Goal: Task Accomplishment & Management: Use online tool/utility

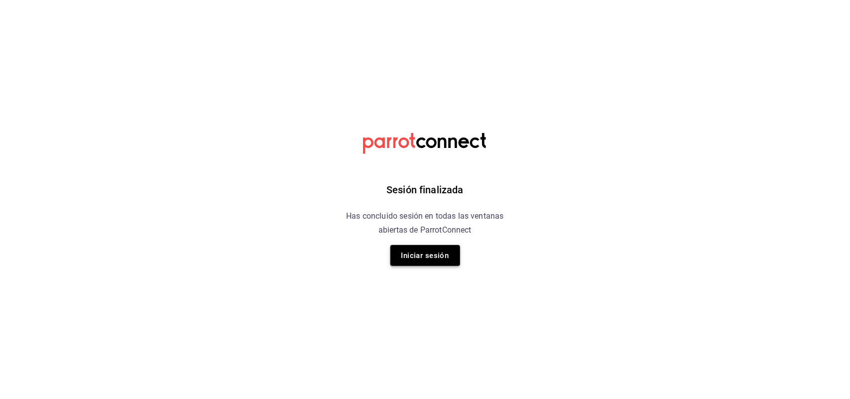
click at [426, 253] on button "Iniciar sesión" at bounding box center [426, 255] width 70 height 21
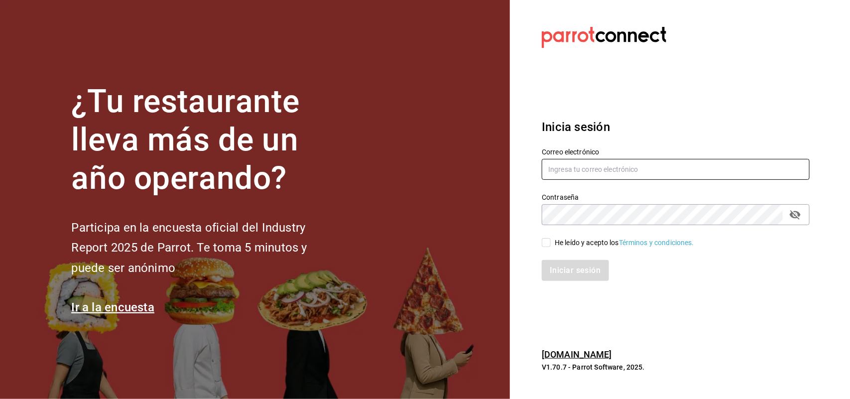
type input "multiuser@sushiexpress.com"
click at [546, 240] on input "He leído y acepto los Términos y condiciones." at bounding box center [546, 242] width 9 height 9
checkbox input "true"
click at [560, 265] on button "Iniciar sesión" at bounding box center [576, 270] width 68 height 21
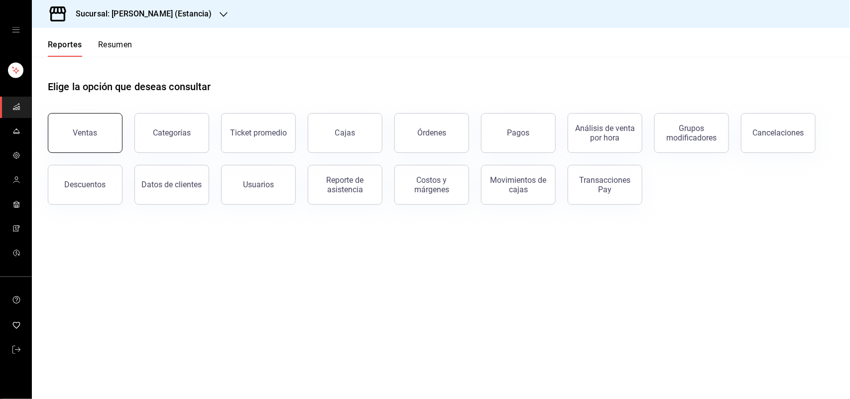
click at [65, 121] on button "Ventas" at bounding box center [85, 133] width 75 height 40
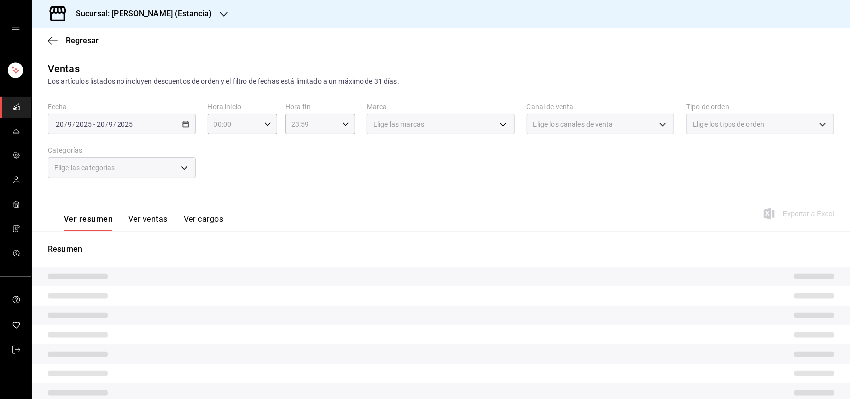
click at [443, 121] on body "Sucursal: [PERSON_NAME] (Estancia) Regresar Ventas Los artículos listados no in…" at bounding box center [425, 199] width 850 height 399
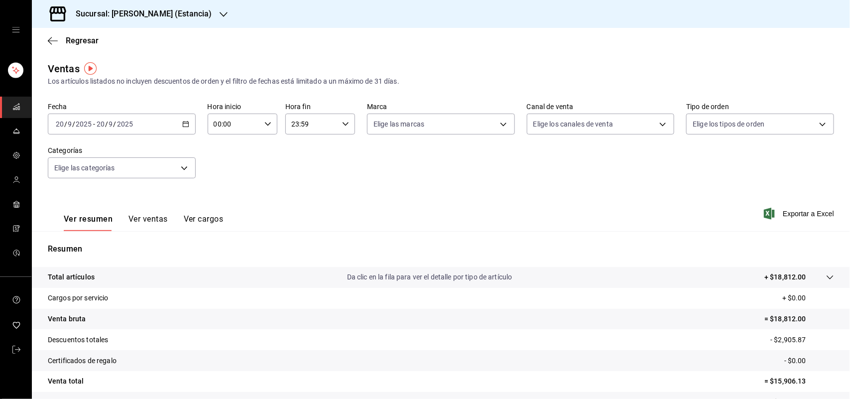
click at [500, 130] on div at bounding box center [425, 199] width 850 height 399
click at [500, 128] on div at bounding box center [425, 199] width 850 height 399
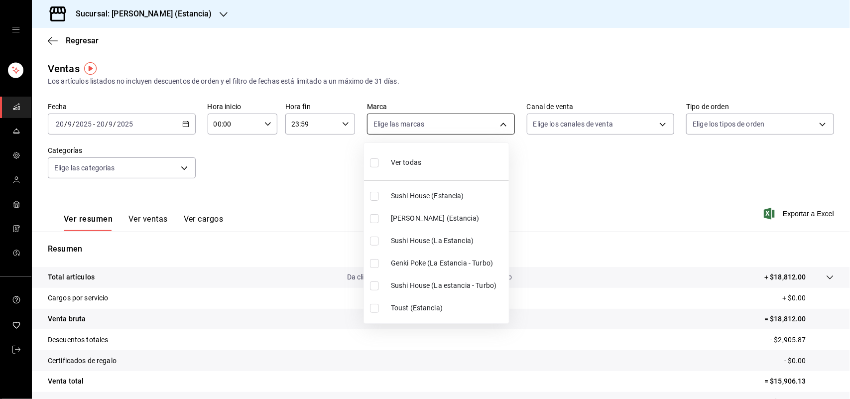
click at [499, 123] on body "Sucursal: [PERSON_NAME] (Estancia) Regresar Ventas Los artículos listados no in…" at bounding box center [425, 199] width 850 height 399
click at [373, 199] on input "checkbox" at bounding box center [374, 196] width 9 height 9
checkbox input "true"
type input "2010dc22-2563-457c-9bf6-c6d2a0e9c6cf"
click at [166, 8] on div at bounding box center [425, 199] width 850 height 399
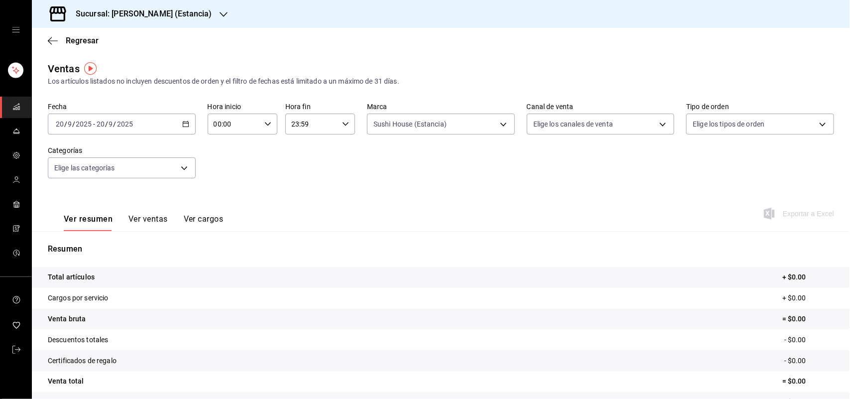
click at [197, 15] on div "Sucursal: [PERSON_NAME] (Estancia)" at bounding box center [136, 14] width 192 height 28
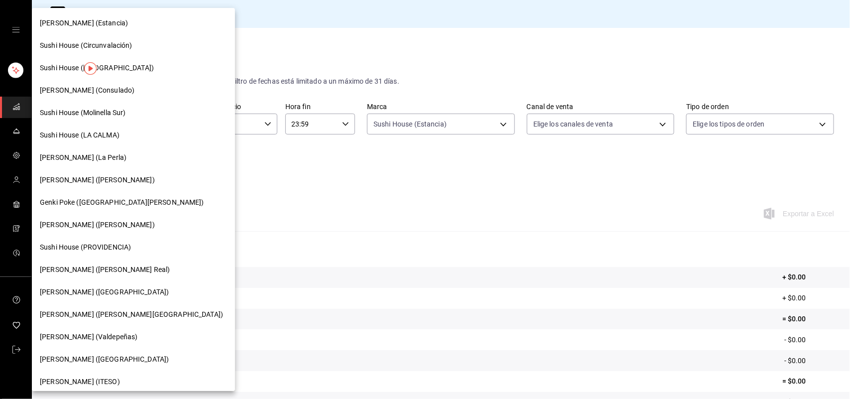
click at [108, 131] on span "Sushi House (LA CALMA)" at bounding box center [80, 135] width 80 height 10
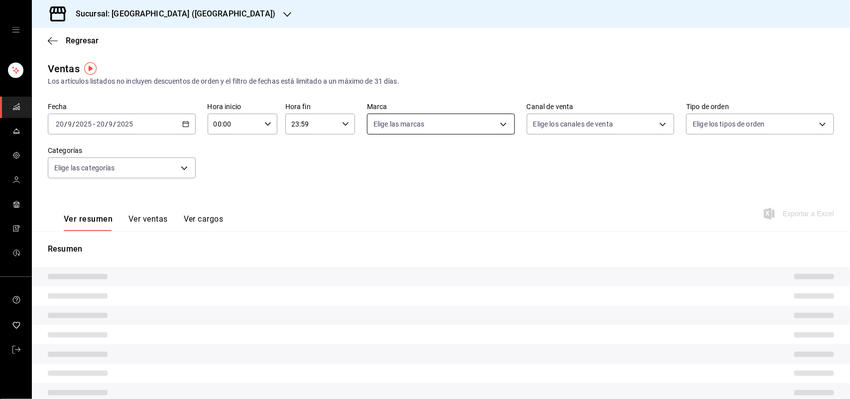
click at [507, 128] on body "Sucursal: Sushi House (LA CALMA) Regresar Ventas Los artículos listados no incl…" at bounding box center [425, 199] width 850 height 399
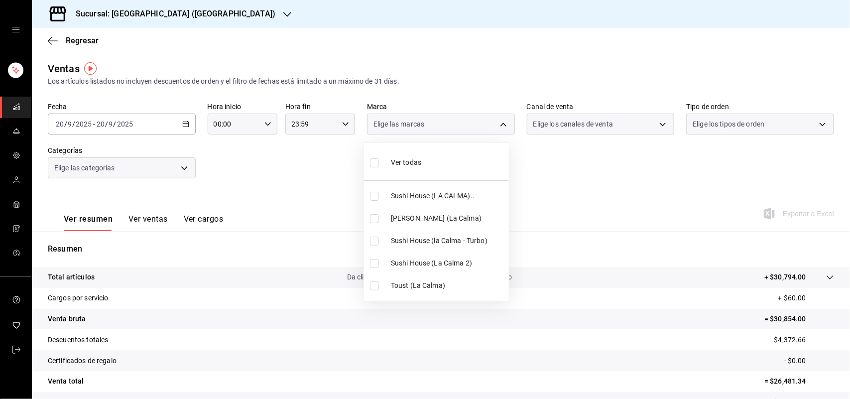
click at [372, 194] on input "checkbox" at bounding box center [374, 196] width 9 height 9
checkbox input "true"
type input "307f2552-bed5-4451-a1d4-9a3d8e6b1418"
click at [372, 240] on ul "Ver todas Sushi House (LA CALMA).. Genki Poke ([GEOGRAPHIC_DATA]) [GEOGRAPHIC_D…" at bounding box center [436, 222] width 145 height 158
click at [373, 266] on input "checkbox" at bounding box center [374, 263] width 9 height 9
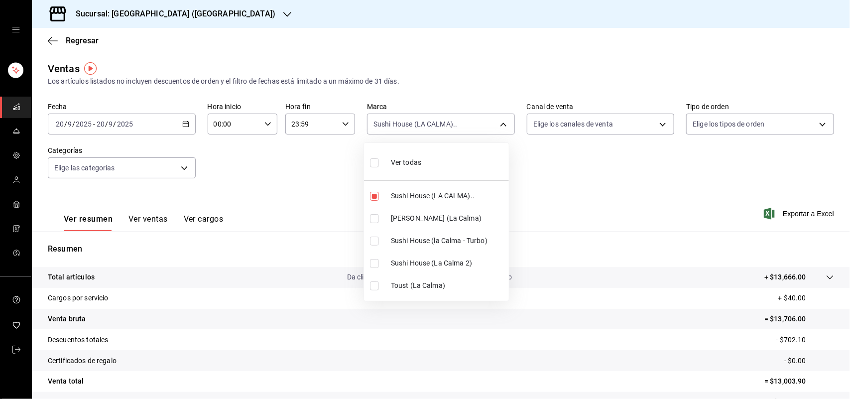
checkbox input "true"
type input "307f2552-bed5-4451-a1d4-9a3d8e6b1418,370d3383-42ab-44c7-9136-c83d53f09056"
click at [375, 242] on input "checkbox" at bounding box center [374, 241] width 9 height 9
checkbox input "true"
type input "307f2552-bed5-4451-a1d4-9a3d8e6b1418,370d3383-42ab-44c7-9136-c83d53f09056,8d0dd…"
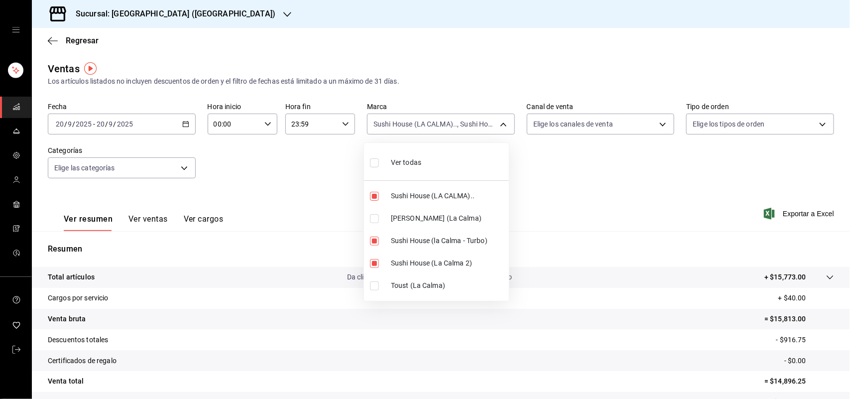
click at [589, 123] on div at bounding box center [425, 199] width 850 height 399
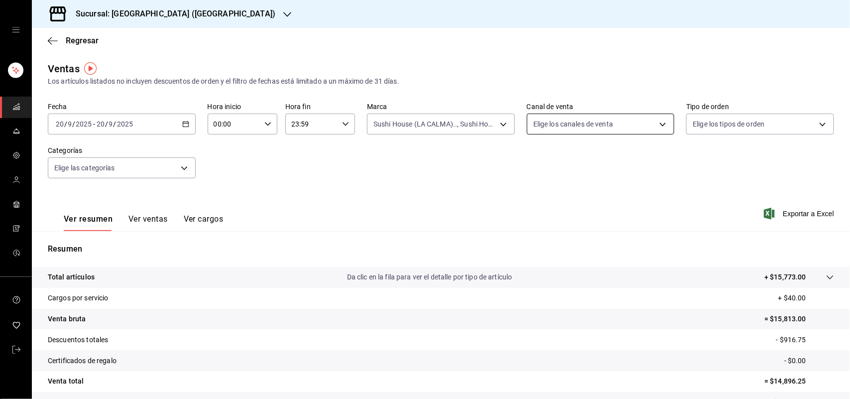
click at [589, 127] on body "Sucursal: Sushi House (LA CALMA) Regresar Ventas Los artículos listados no incl…" at bounding box center [425, 199] width 850 height 399
click at [534, 237] on input "checkbox" at bounding box center [532, 241] width 9 height 9
checkbox input "true"
type input "RAPPI"
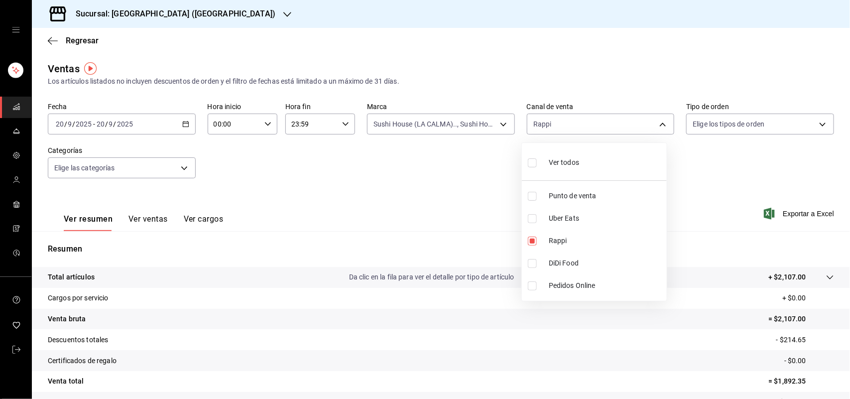
click at [501, 223] on div at bounding box center [425, 199] width 850 height 399
click at [554, 128] on body "Sucursal: Sushi House (LA CALMA) Regresar Ventas Los artículos listados no incl…" at bounding box center [425, 199] width 850 height 399
click at [723, 202] on div at bounding box center [425, 199] width 850 height 399
click at [636, 124] on body "Sucursal: Sushi House (LA CALMA) Regresar Ventas Los artículos listados no incl…" at bounding box center [425, 199] width 850 height 399
click at [534, 263] on input "checkbox" at bounding box center [532, 263] width 9 height 9
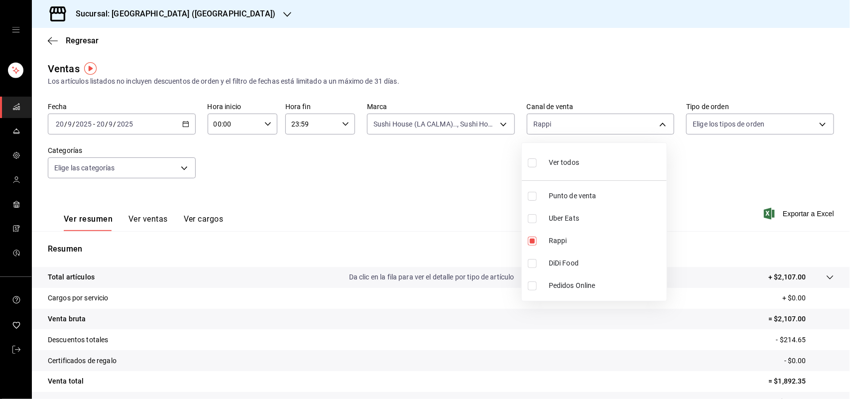
checkbox input "true"
type input "RAPPI,DIDI_FOOD"
click at [530, 241] on input "checkbox" at bounding box center [532, 241] width 9 height 9
checkbox input "false"
type input "DIDI_FOOD"
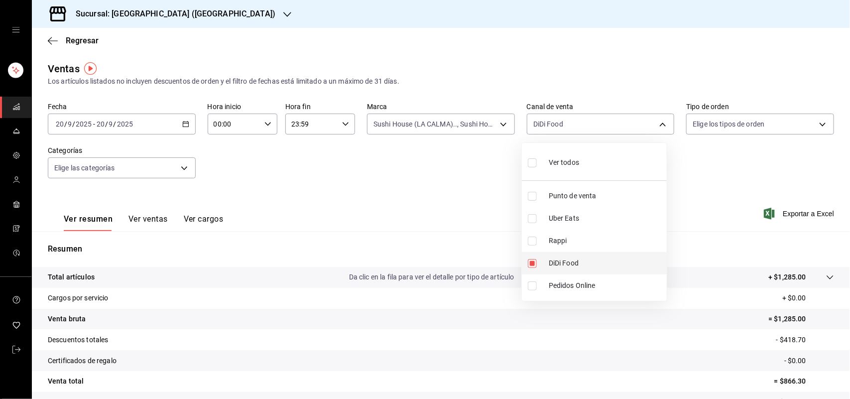
click at [536, 265] on input "checkbox" at bounding box center [532, 263] width 9 height 9
checkbox input "false"
click at [533, 228] on li "Uber Eats" at bounding box center [594, 218] width 145 height 22
type input "UBER_EATS"
checkbox input "true"
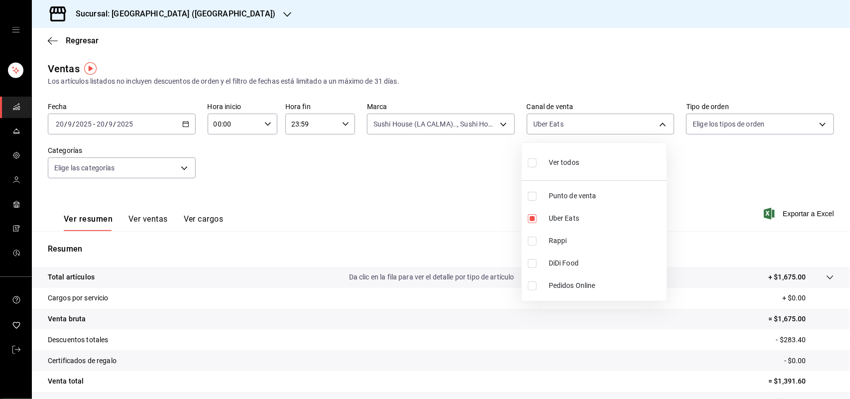
click at [534, 224] on li "Uber Eats" at bounding box center [594, 218] width 145 height 22
checkbox input "false"
click at [444, 126] on div at bounding box center [425, 199] width 850 height 399
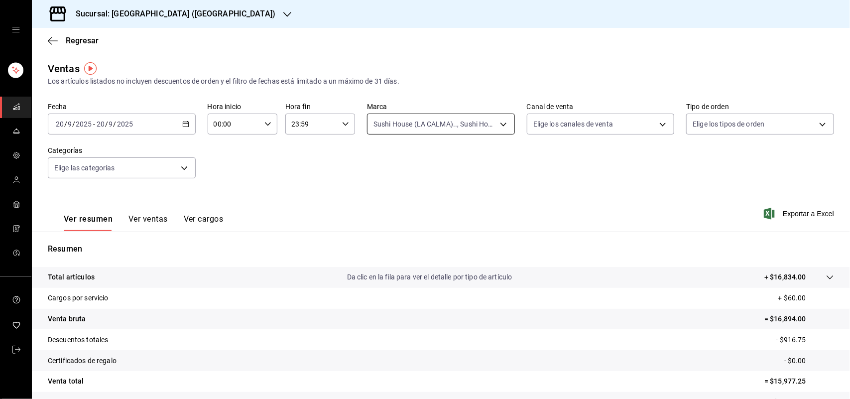
click at [459, 124] on body "Sucursal: Sushi House (LA CALMA) Regresar Ventas Los artículos listados no incl…" at bounding box center [425, 199] width 850 height 399
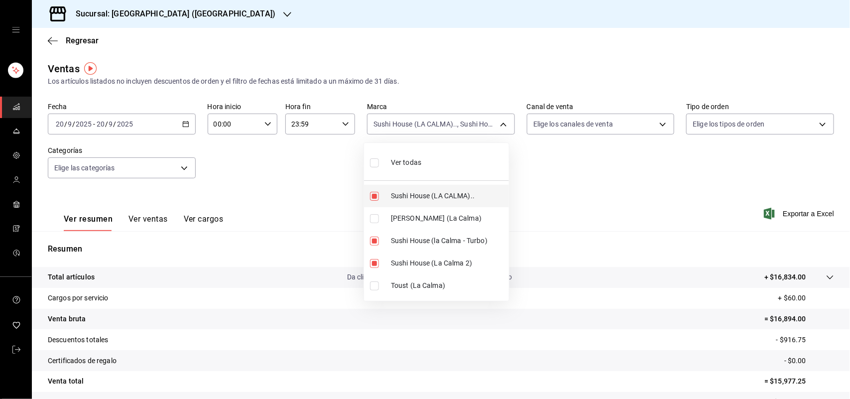
click at [377, 201] on li "Sushi House (LA CALMA).." at bounding box center [436, 196] width 145 height 22
type input "370d3383-42ab-44c7-9136-c83d53f09056,8d0dddf4-cc55-4964-ab1c-2b5841a14462"
checkbox input "false"
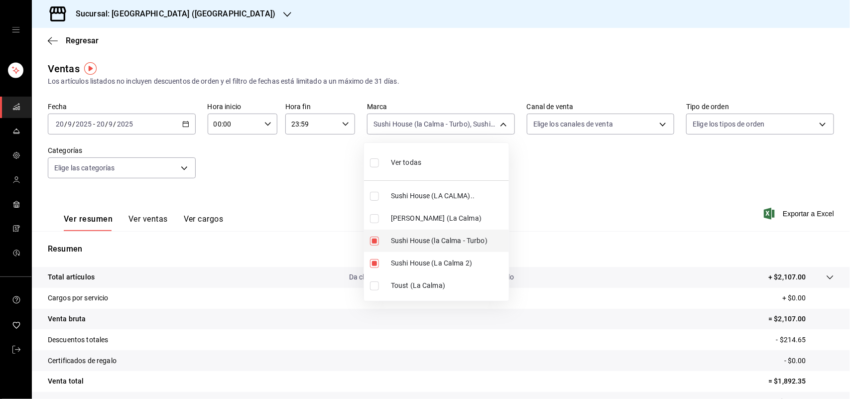
click at [372, 237] on input "checkbox" at bounding box center [374, 241] width 9 height 9
checkbox input "false"
type input "370d3383-42ab-44c7-9136-c83d53f09056"
click at [371, 270] on li "Sushi House (La Calma 2)" at bounding box center [436, 263] width 145 height 22
checkbox input "false"
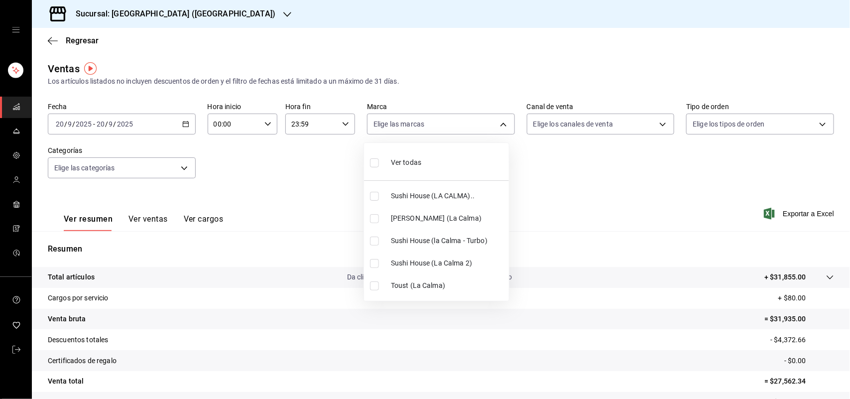
click at [371, 223] on li "[PERSON_NAME] (La Calma)" at bounding box center [436, 218] width 145 height 22
type input "ad5c7ce8-09c3-4353-8fa5-0bd3f2c3ed7d"
checkbox input "true"
click at [576, 133] on div at bounding box center [425, 199] width 850 height 399
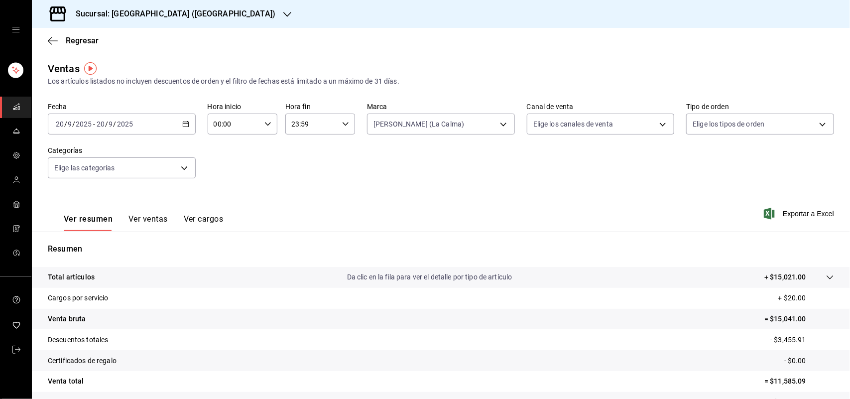
click at [576, 126] on body "Sucursal: Sushi House (LA CALMA) Regresar Ventas Los artículos listados no incl…" at bounding box center [425, 199] width 850 height 399
click at [576, 126] on div at bounding box center [425, 199] width 850 height 399
click at [576, 126] on body "Sucursal: Sushi House (LA CALMA) Regresar Ventas Los artículos listados no incl…" at bounding box center [425, 199] width 850 height 399
click at [534, 237] on input "checkbox" at bounding box center [532, 241] width 9 height 9
checkbox input "true"
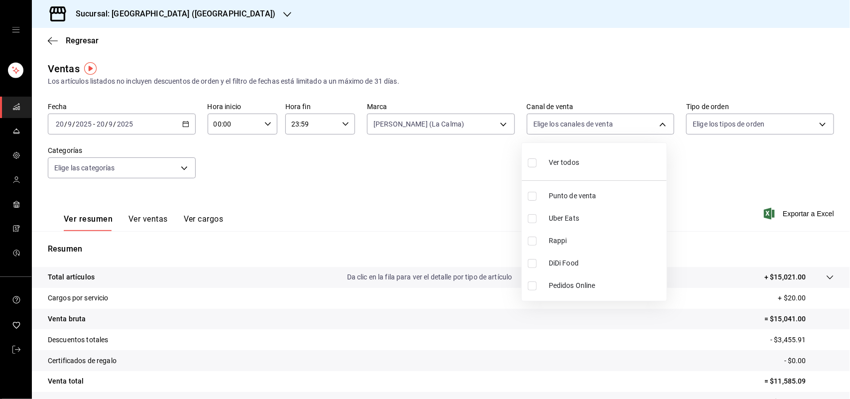
type input "RAPPI"
click at [534, 237] on input "checkbox" at bounding box center [532, 241] width 9 height 9
checkbox input "false"
click at [531, 265] on input "checkbox" at bounding box center [532, 263] width 9 height 9
checkbox input "true"
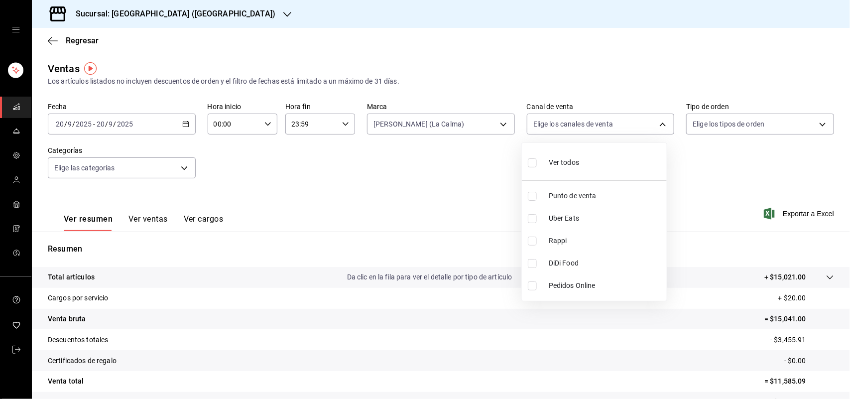
type input "DIDI_FOOD"
click at [531, 265] on input "checkbox" at bounding box center [532, 263] width 9 height 9
checkbox input "false"
click at [534, 209] on li "Uber Eats" at bounding box center [594, 218] width 145 height 22
type input "UBER_EATS"
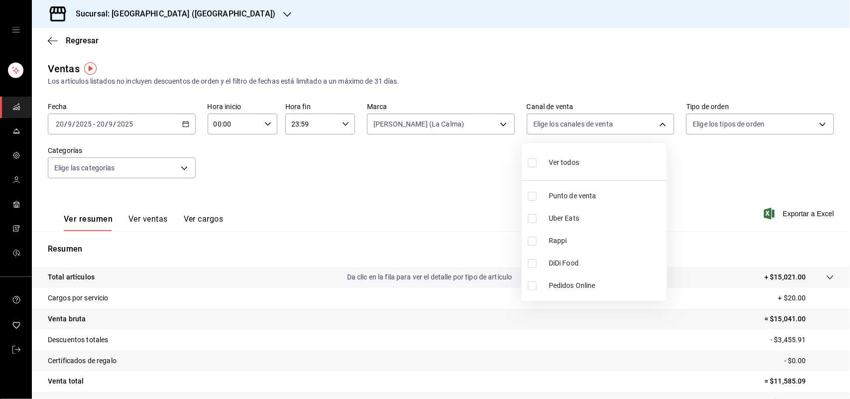
checkbox input "true"
click at [534, 208] on li "Uber Eats" at bounding box center [594, 218] width 145 height 22
checkbox input "false"
click at [439, 135] on div at bounding box center [425, 199] width 850 height 399
